Goal: Consume media (video, audio)

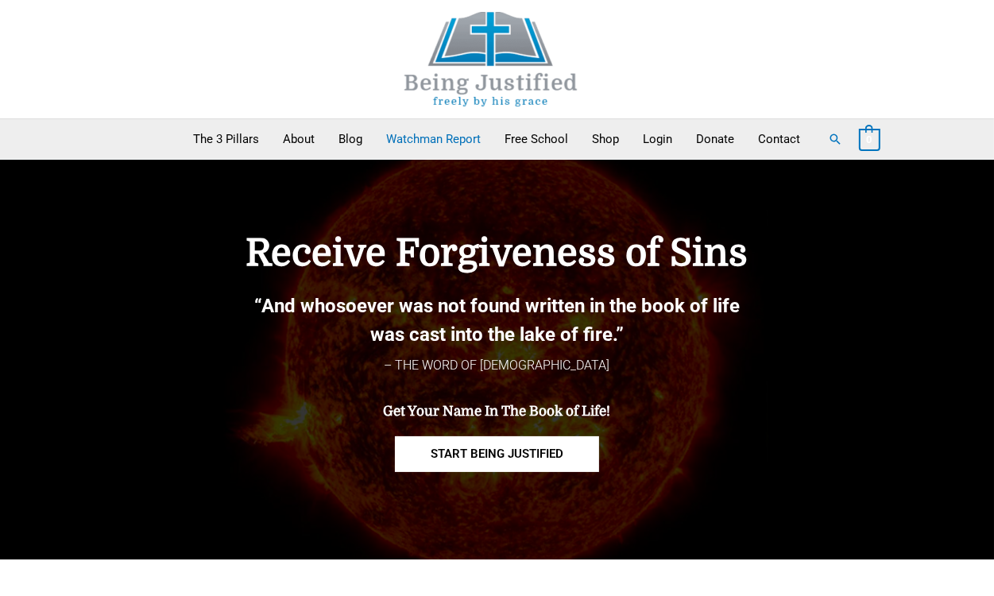
click at [424, 138] on link "Watchman Report" at bounding box center [434, 139] width 118 height 40
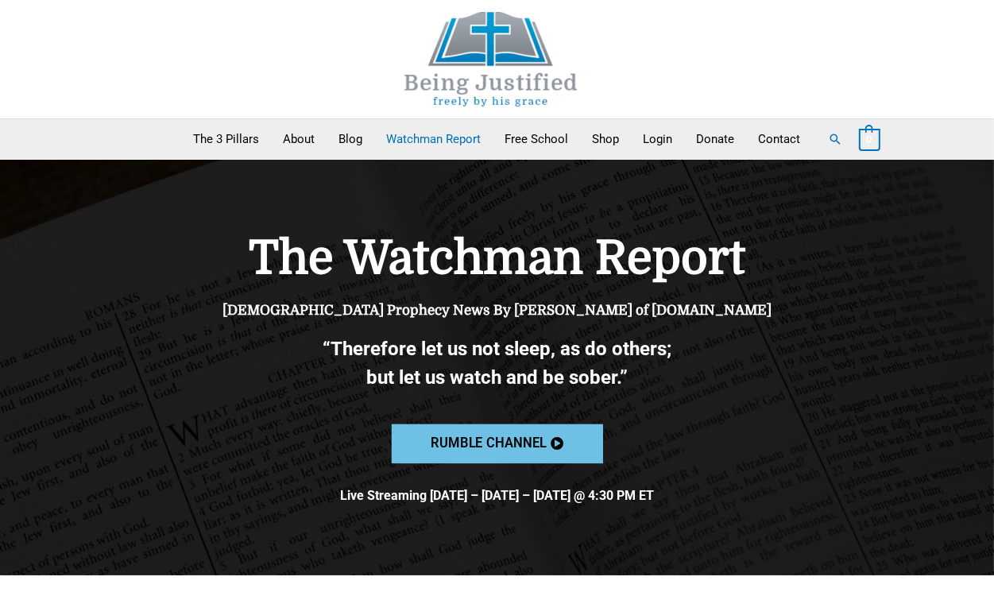
click at [502, 440] on span "Rumble channel" at bounding box center [488, 444] width 115 height 14
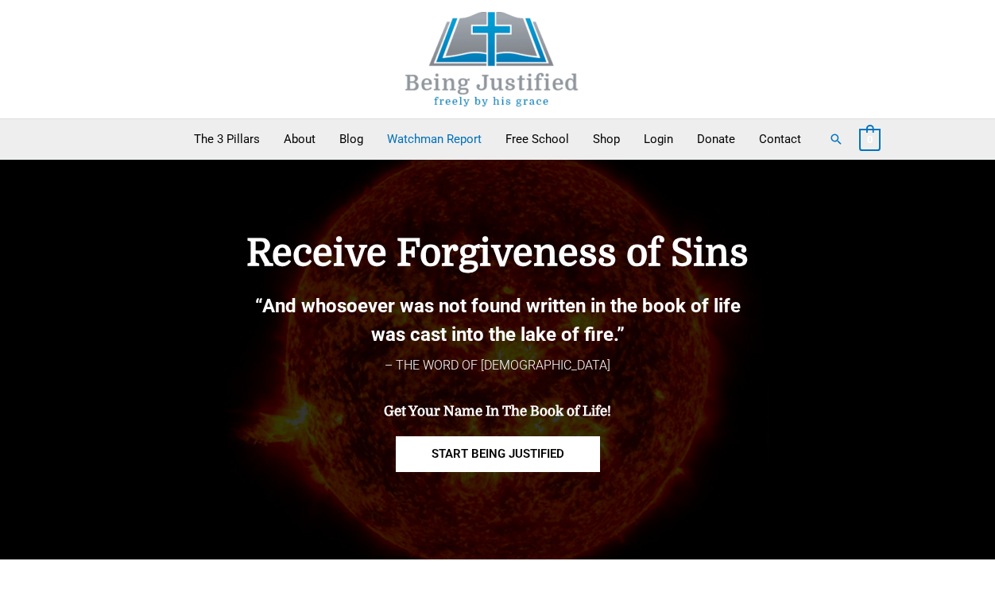
click at [407, 132] on link "Watchman Report" at bounding box center [434, 139] width 118 height 40
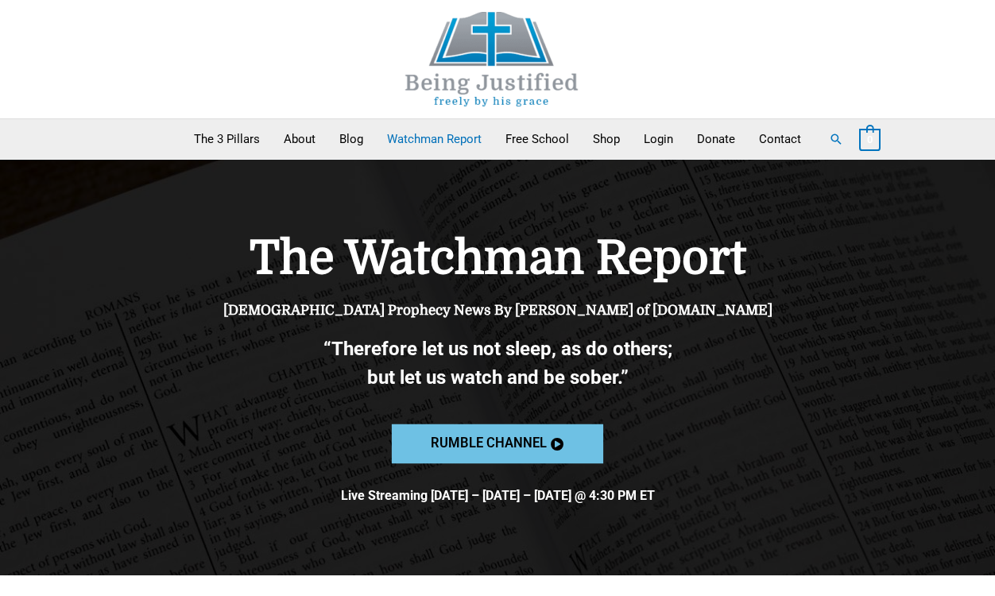
click at [524, 444] on span "Rumble channel" at bounding box center [488, 444] width 115 height 14
